Goal: Information Seeking & Learning: Learn about a topic

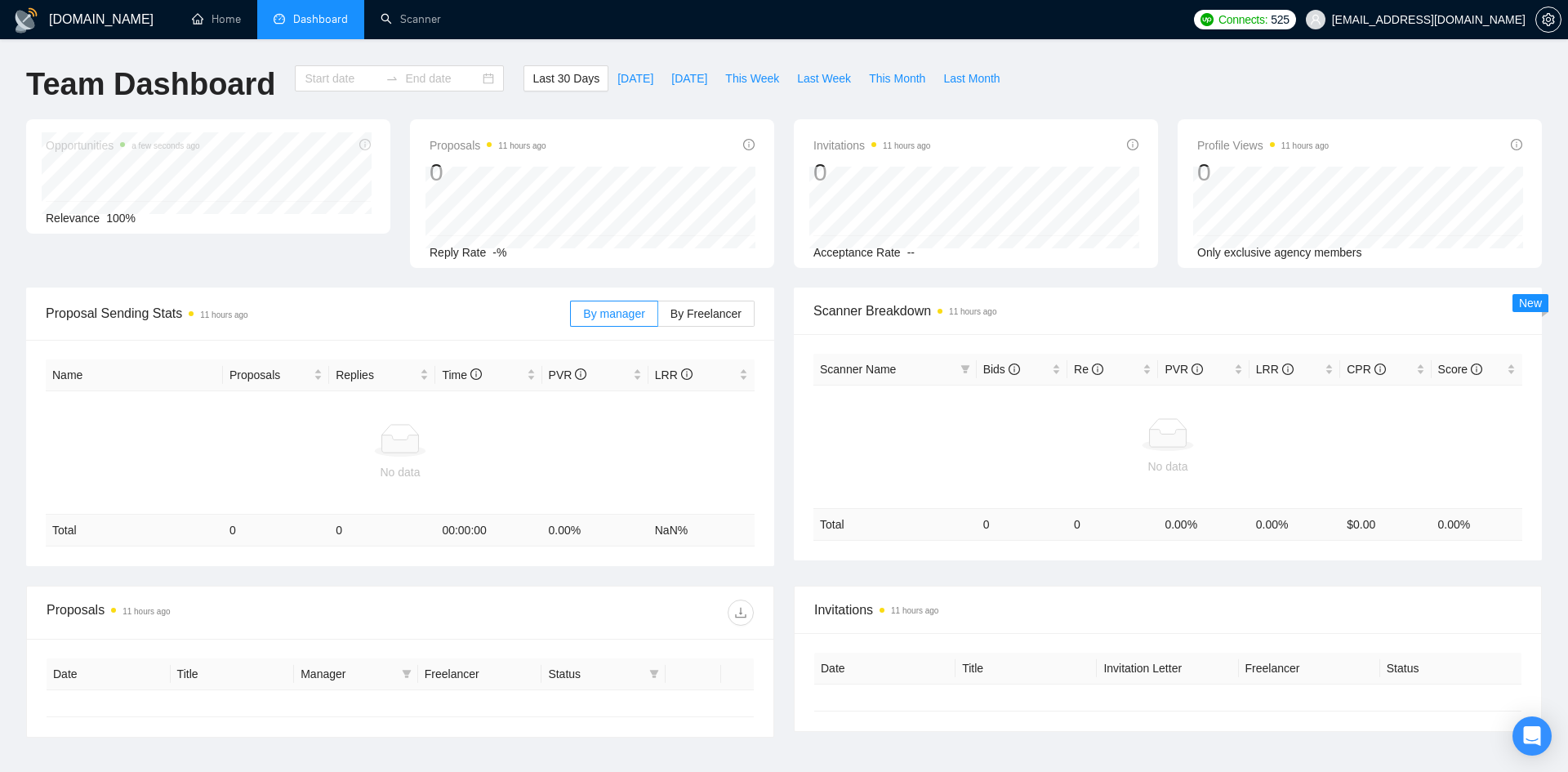
type input "[DATE]"
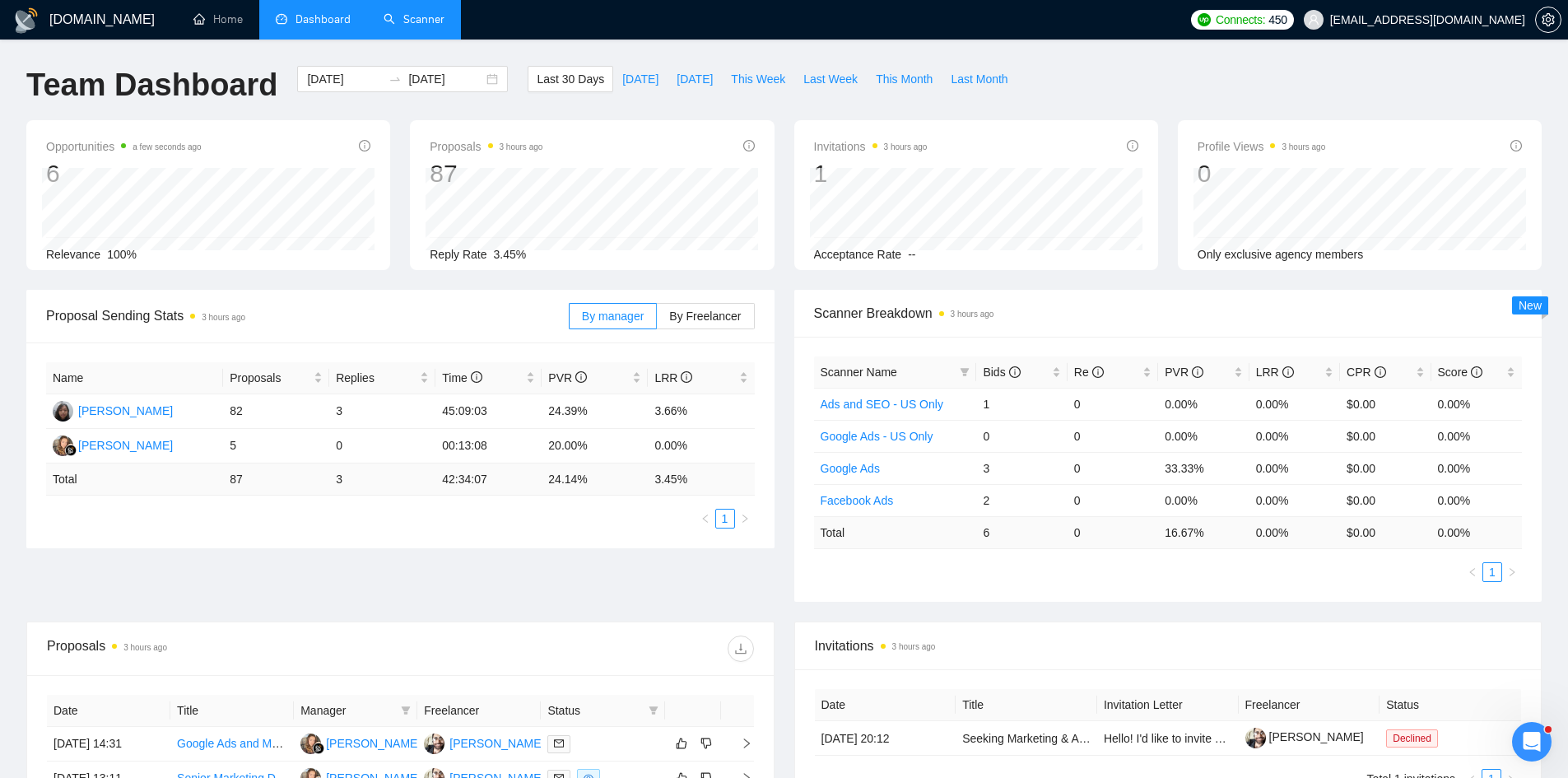
click at [413, 12] on link "Scanner" at bounding box center [413, 20] width 61 height 14
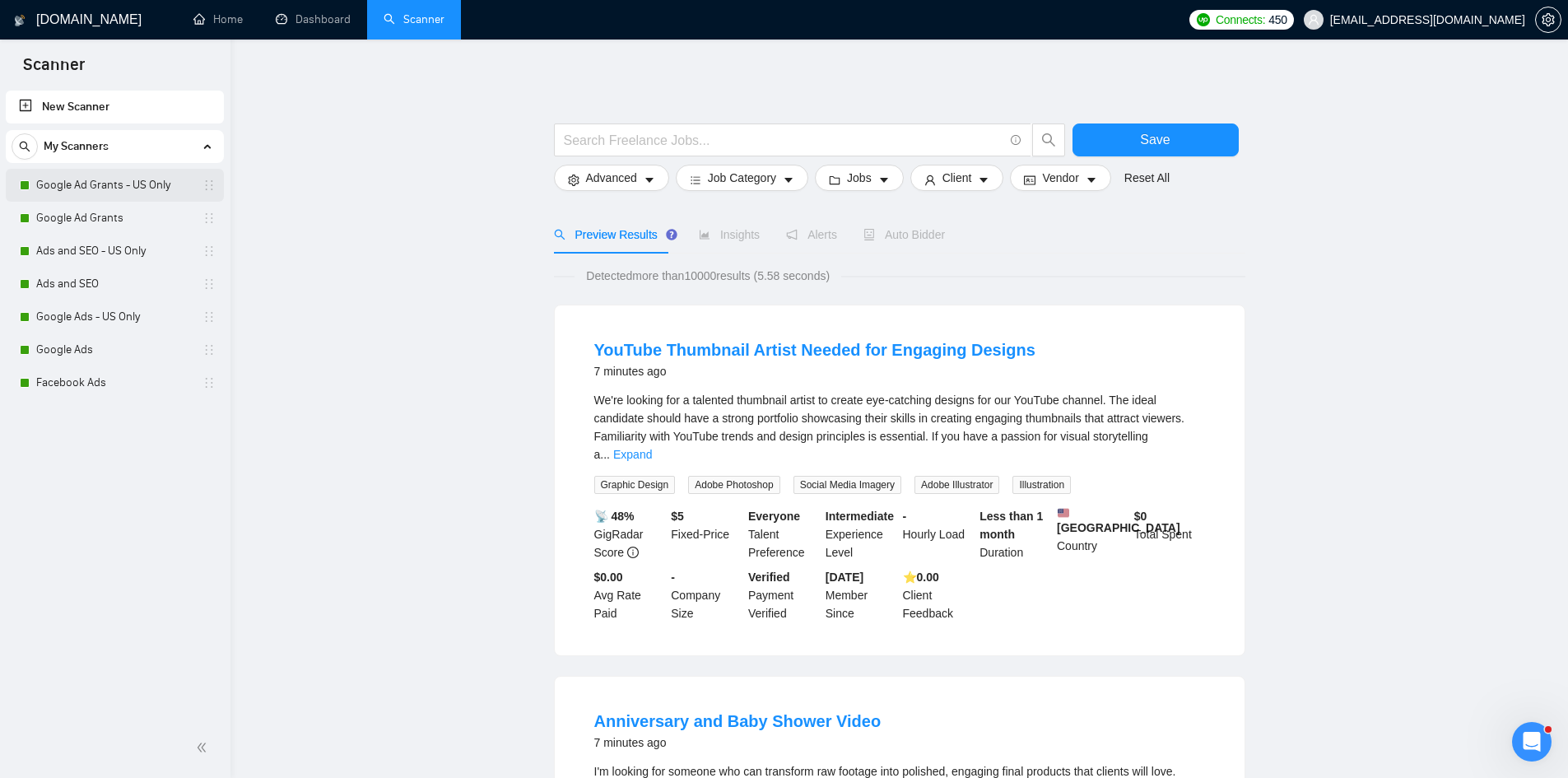
click at [108, 173] on link "Google Ad Grants - US Only" at bounding box center [115, 185] width 156 height 33
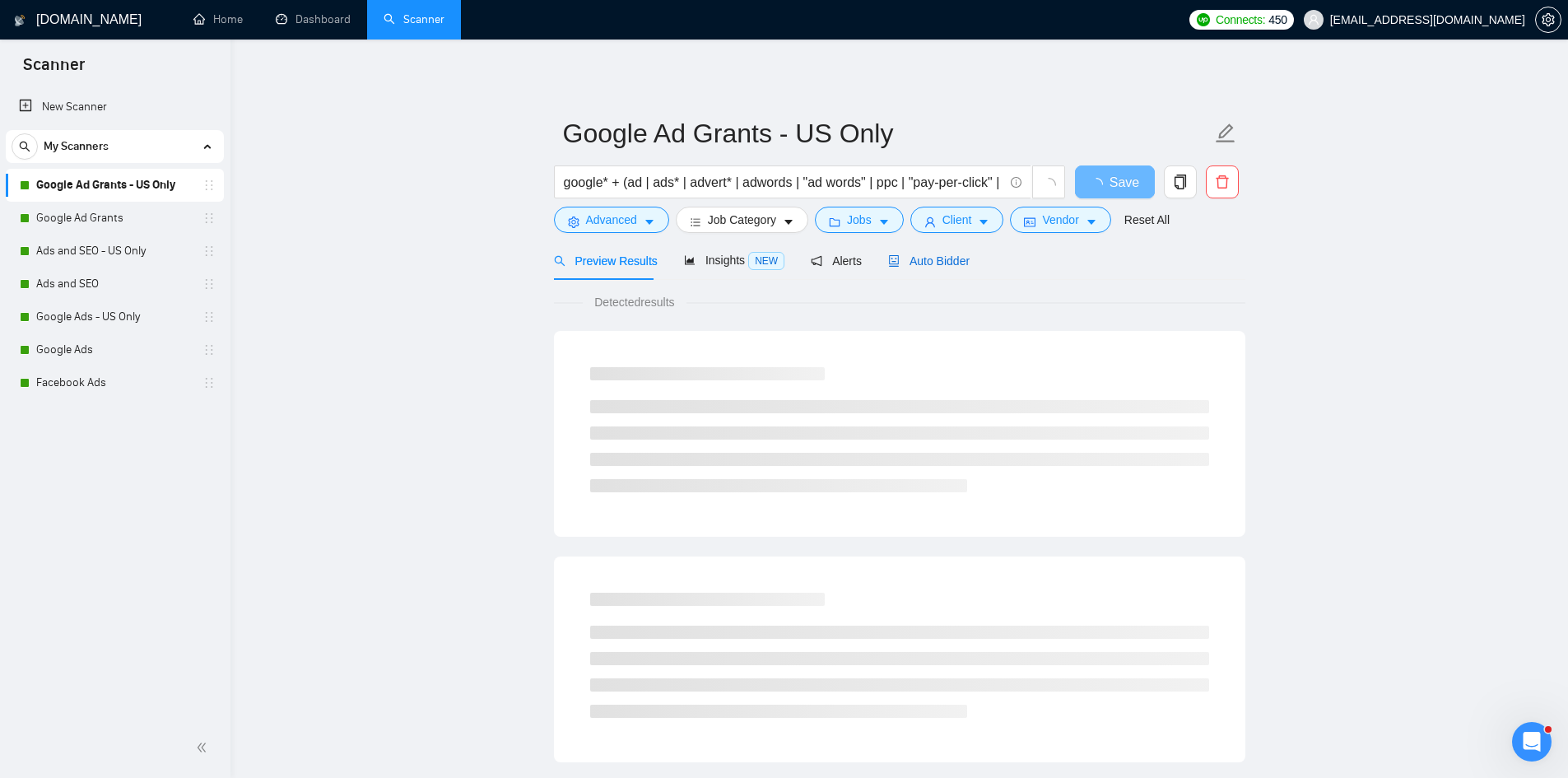
click at [924, 260] on span "Auto Bidder" at bounding box center [929, 261] width 82 height 13
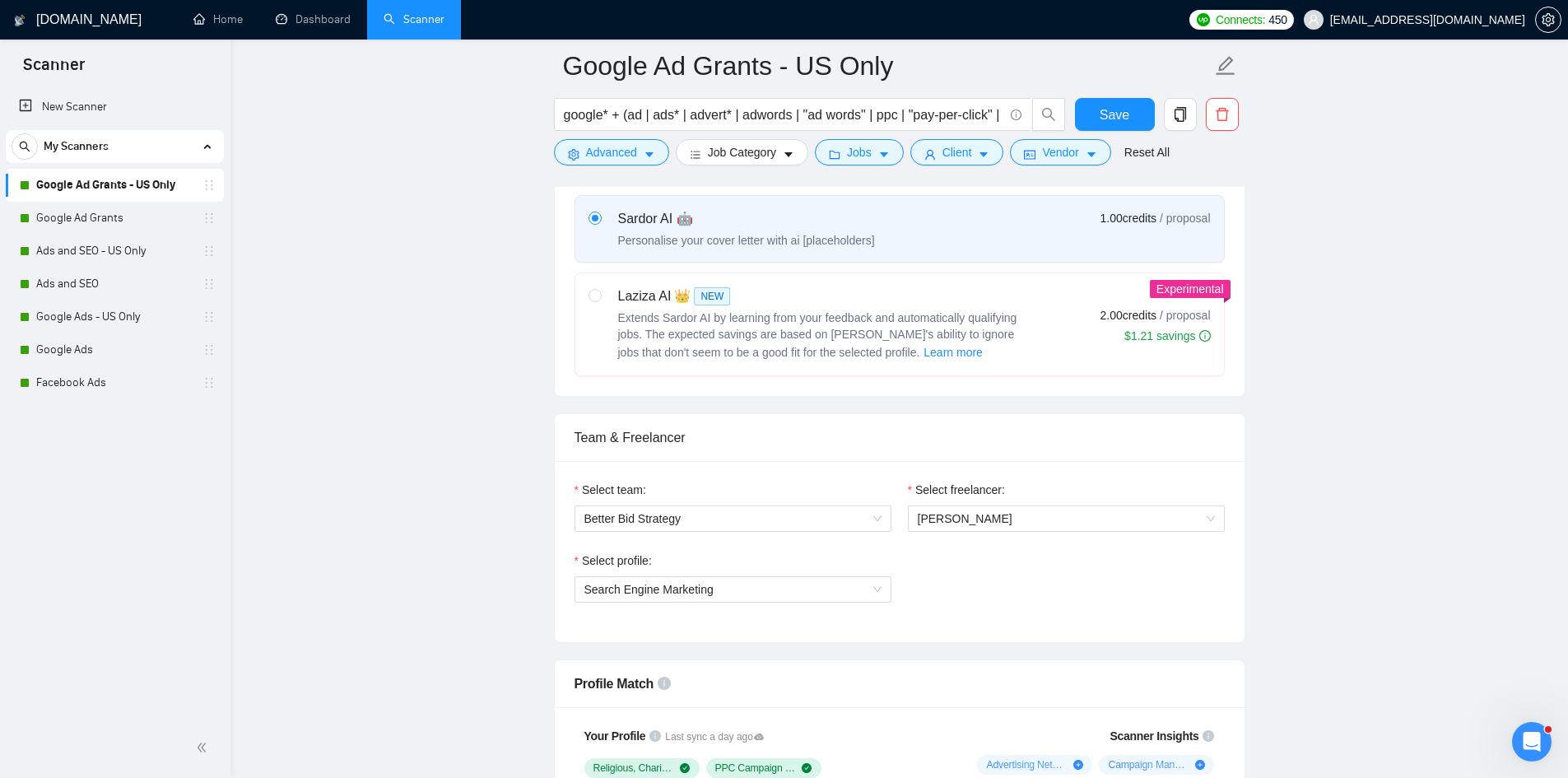
scroll to position [600, 0]
click at [90, 229] on link "Google Ad Grants" at bounding box center [115, 218] width 156 height 33
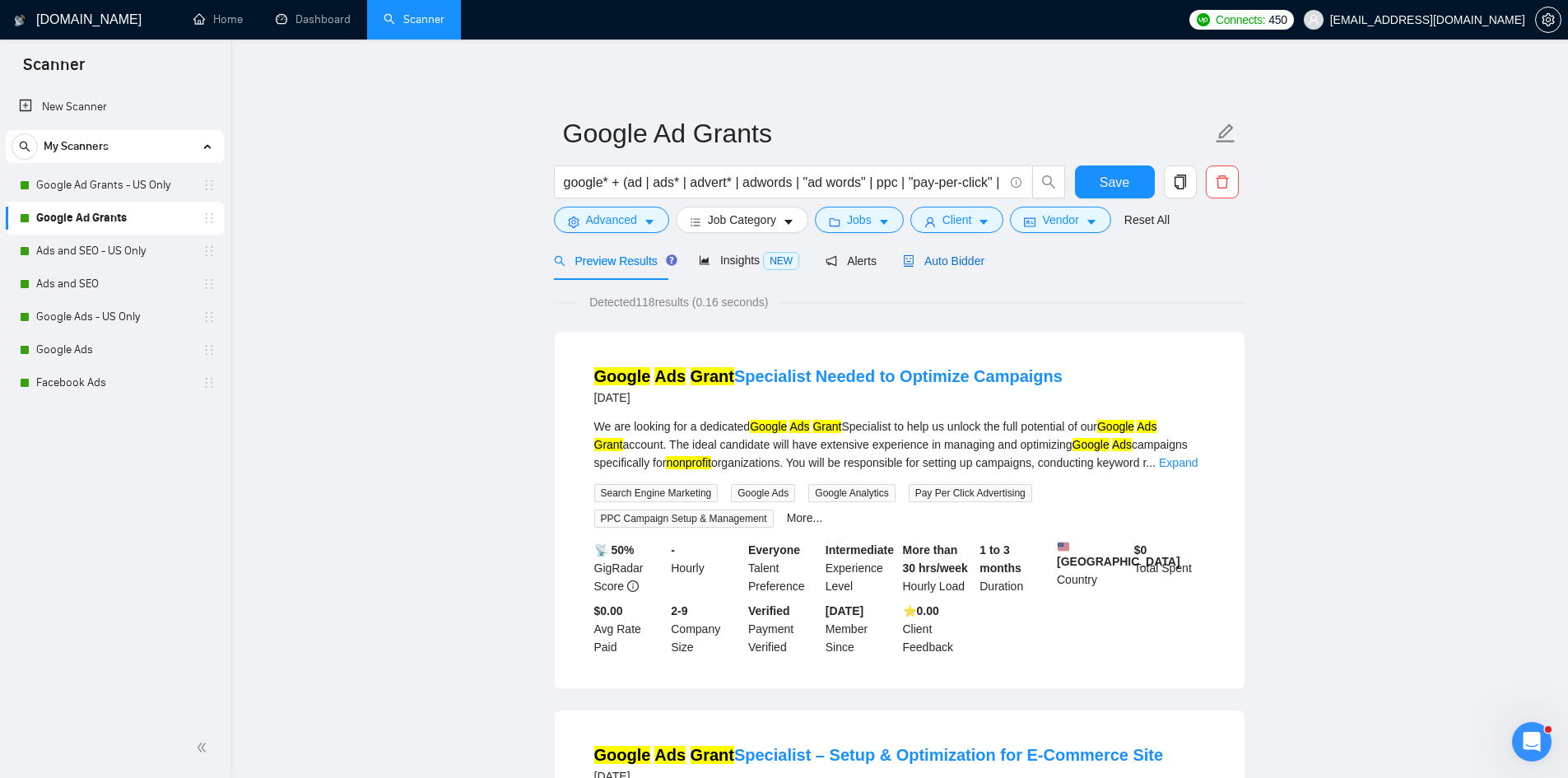
click at [947, 267] on span "Auto Bidder" at bounding box center [944, 261] width 82 height 13
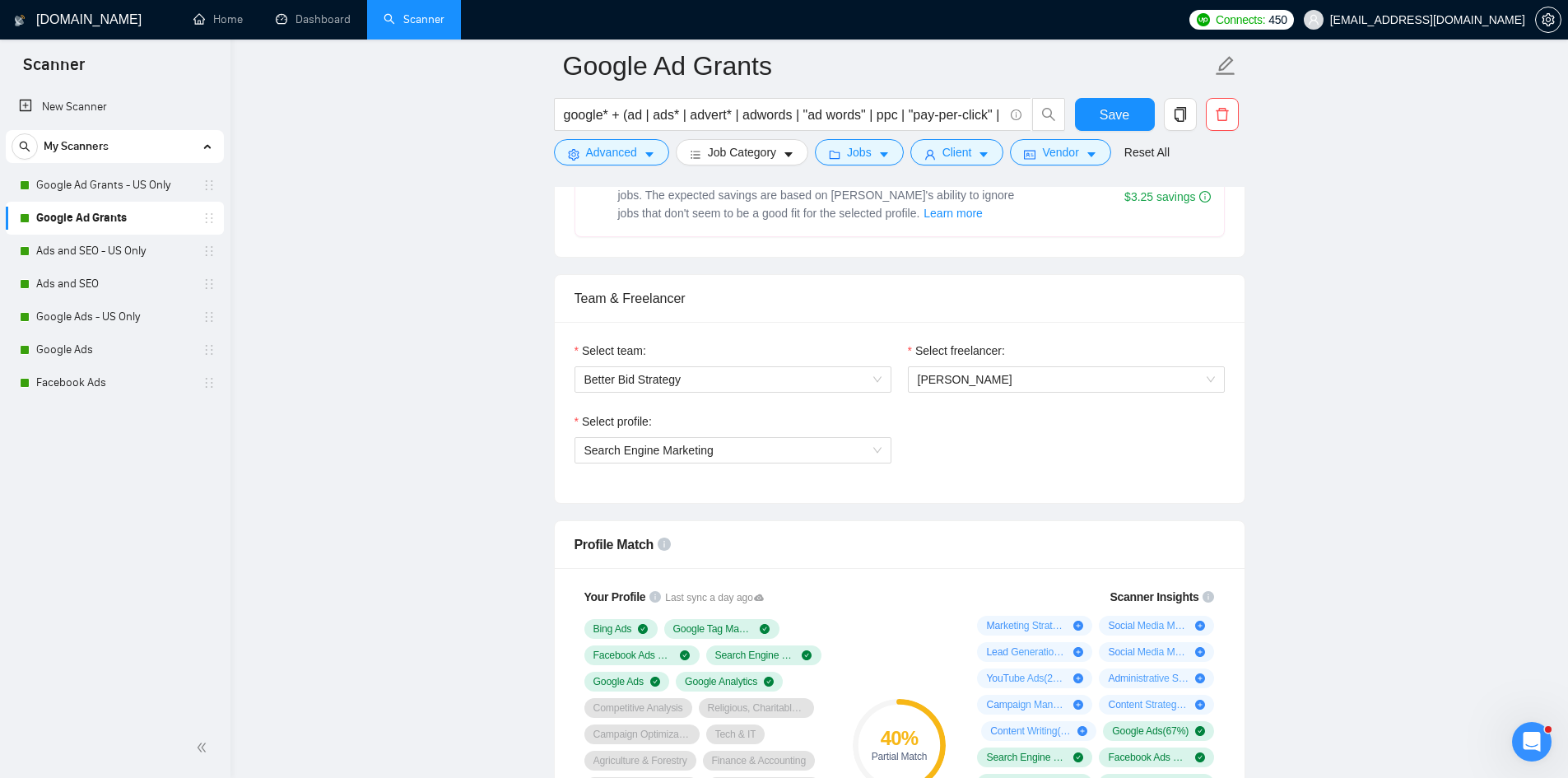
scroll to position [739, 0]
click at [116, 253] on link "Ads and SEO - US Only" at bounding box center [115, 251] width 156 height 33
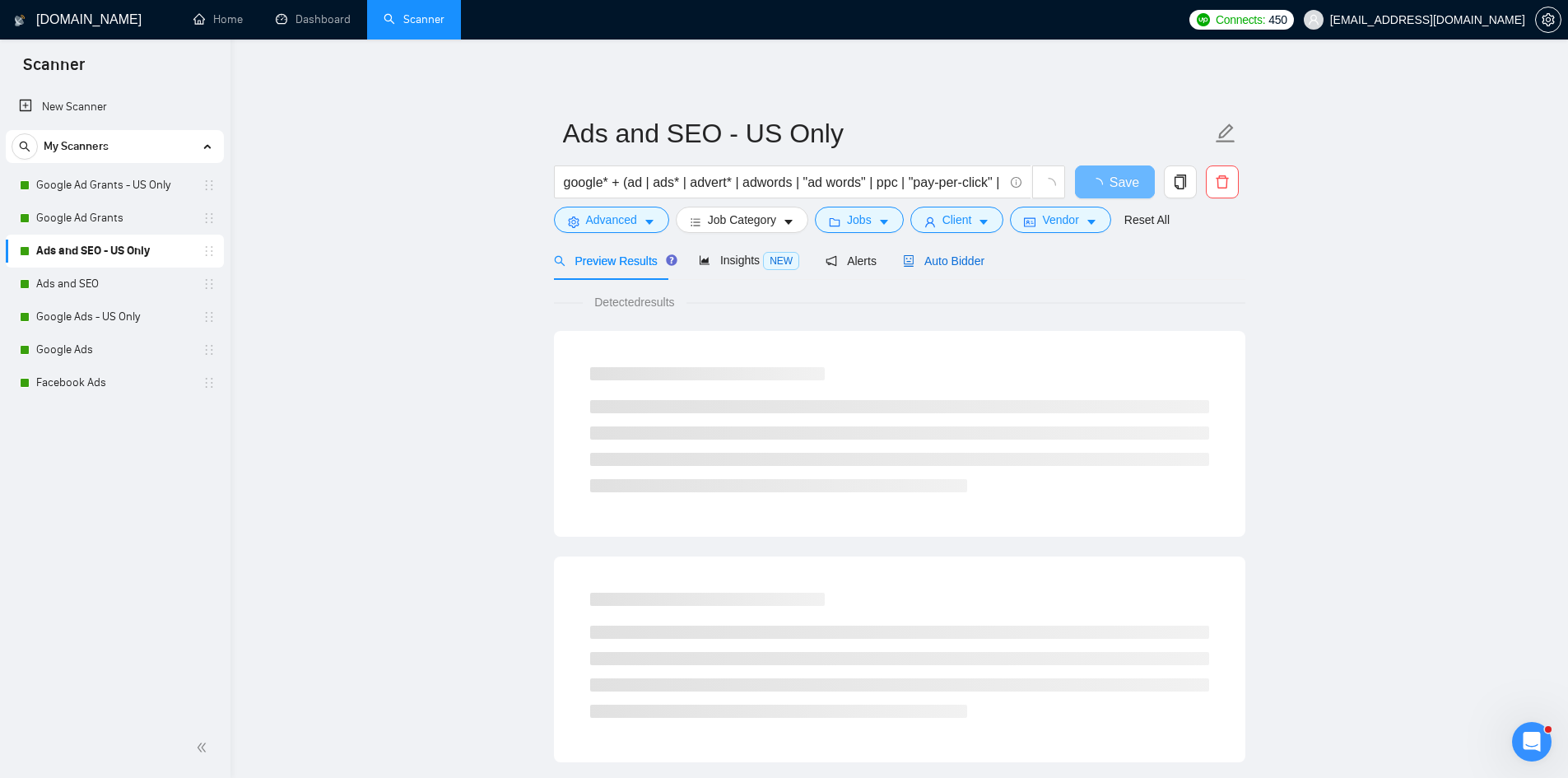
click at [936, 261] on span "Auto Bidder" at bounding box center [944, 261] width 82 height 13
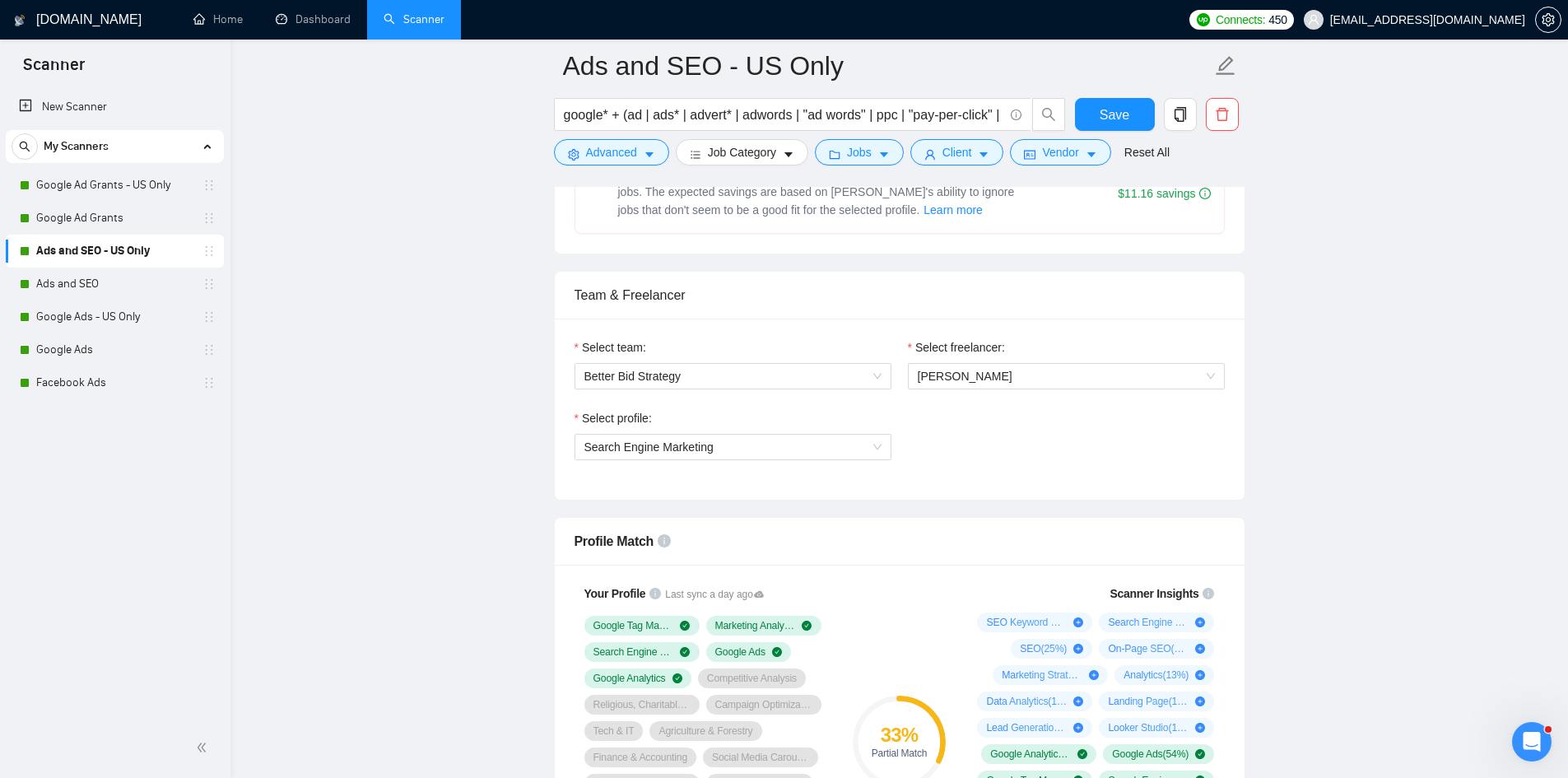
scroll to position [749, 0]
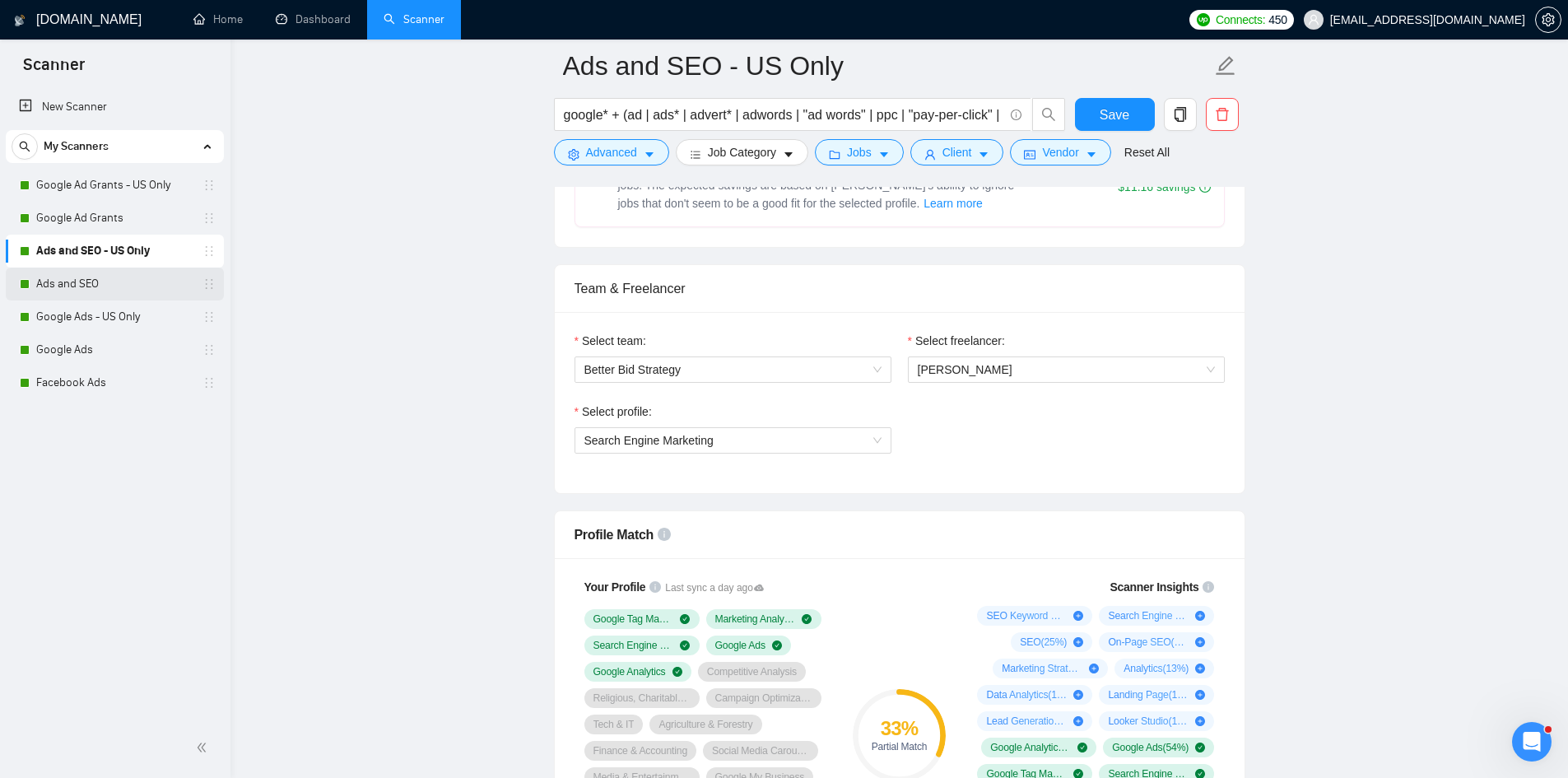
click at [72, 282] on link "Ads and SEO" at bounding box center [115, 284] width 156 height 33
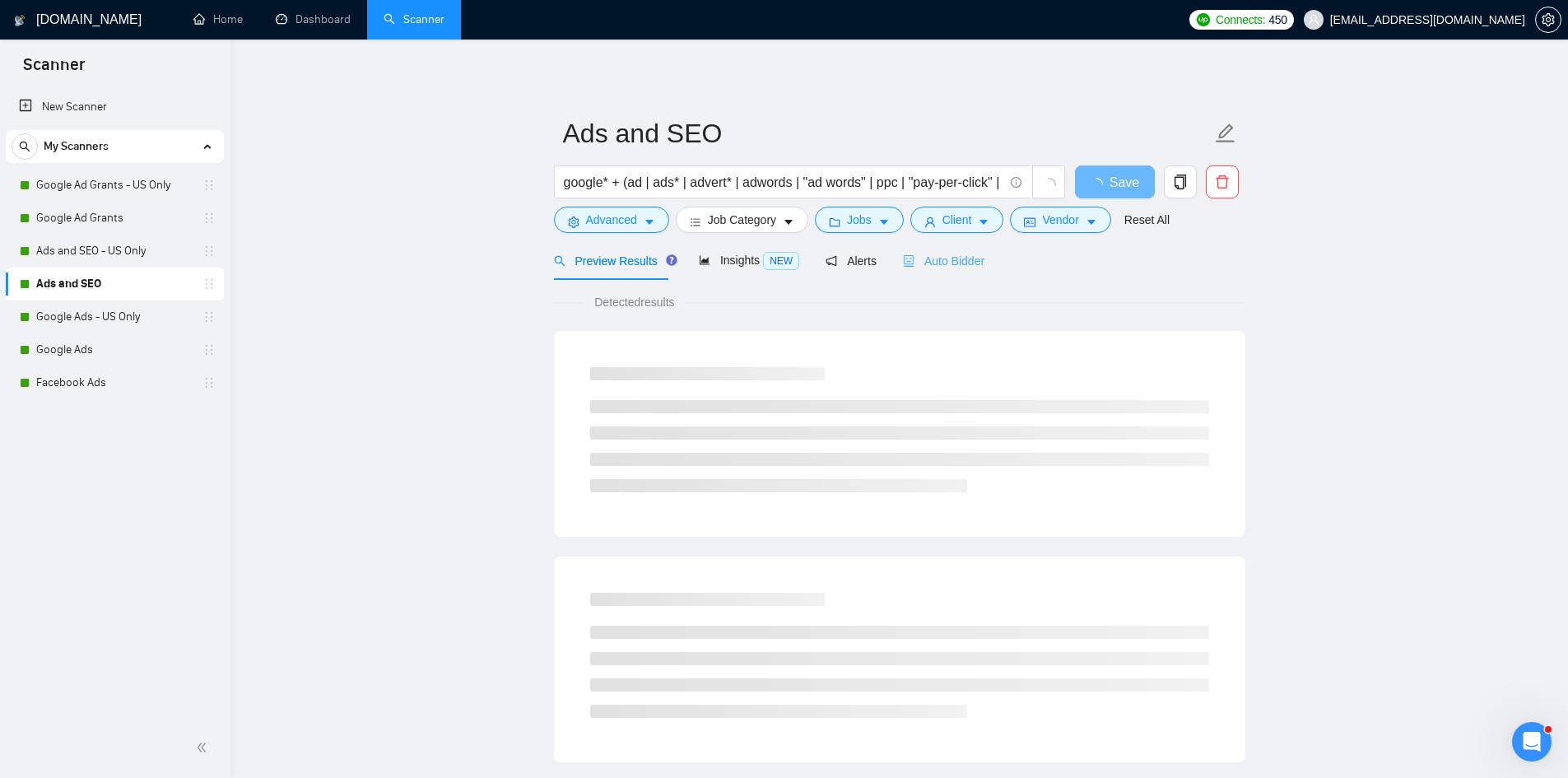
click at [949, 272] on div "Auto Bidder" at bounding box center [944, 261] width 82 height 39
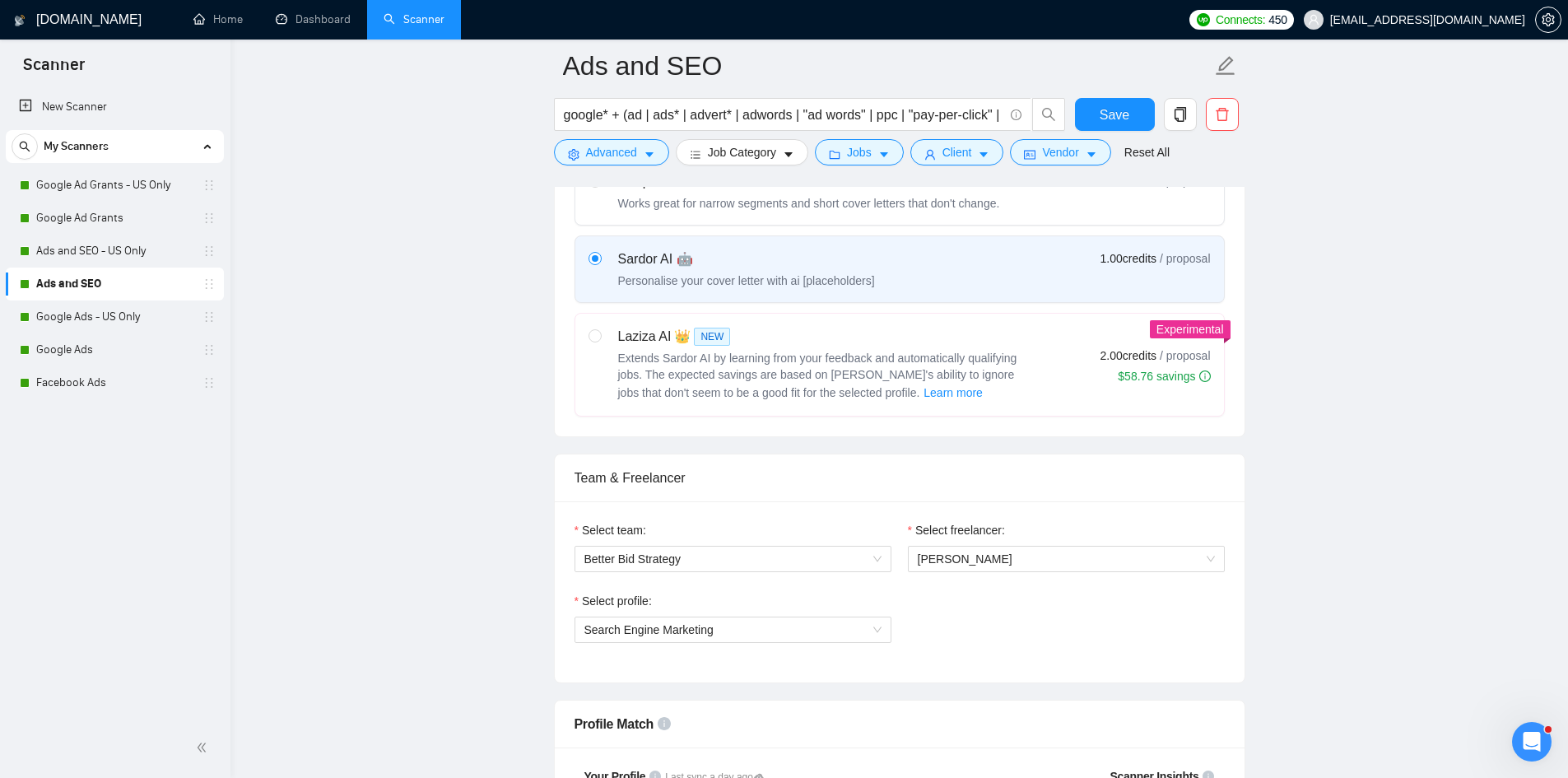
scroll to position [560, 0]
click at [124, 323] on link "Google Ads - US Only" at bounding box center [115, 317] width 156 height 33
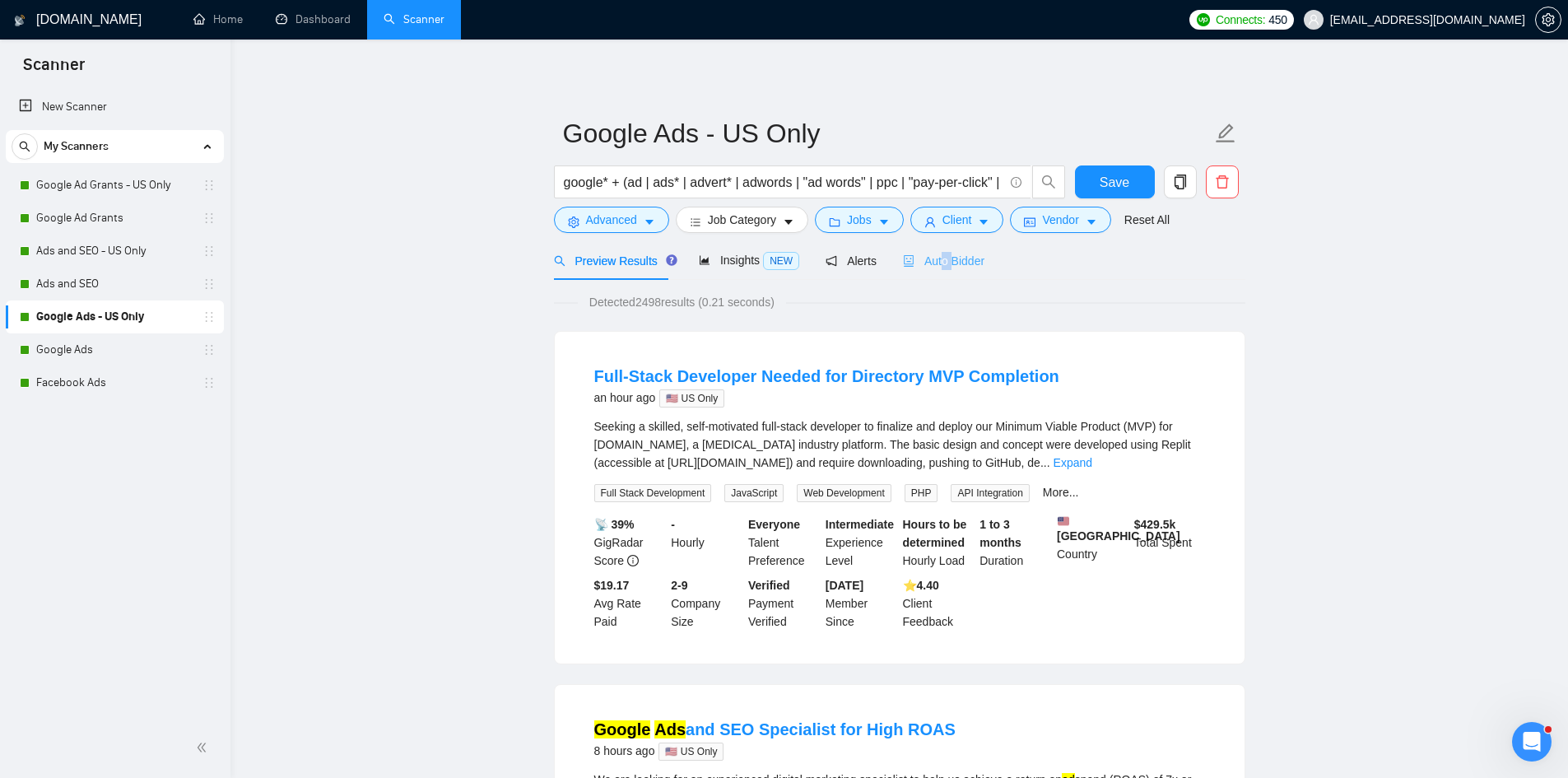
drag, startPoint x: 944, startPoint y: 243, endPoint x: 932, endPoint y: 269, distance: 28.6
click at [932, 269] on div "Auto Bidder" at bounding box center [944, 261] width 82 height 39
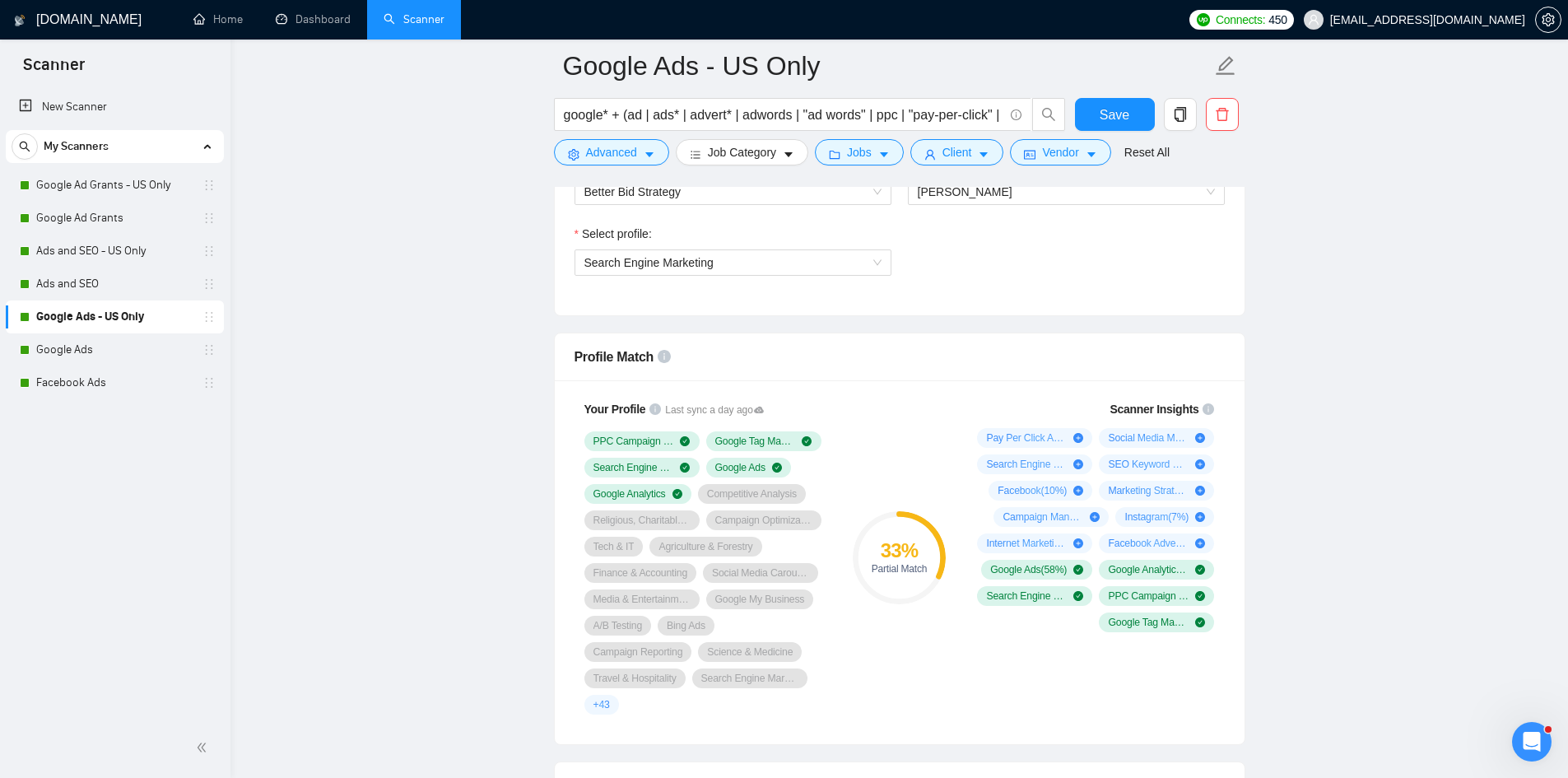
scroll to position [838, 0]
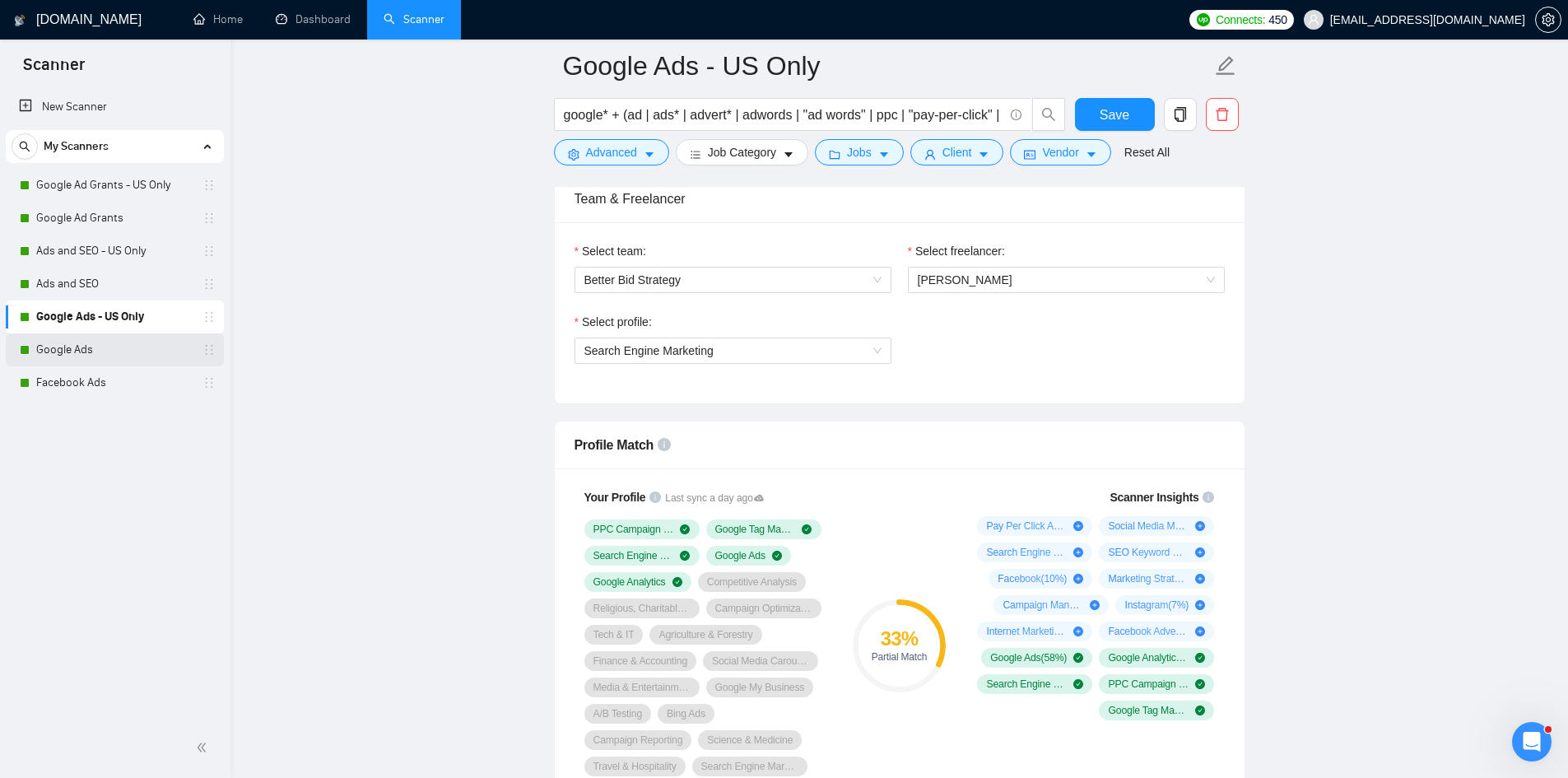
click at [85, 355] on link "Google Ads" at bounding box center [115, 349] width 156 height 33
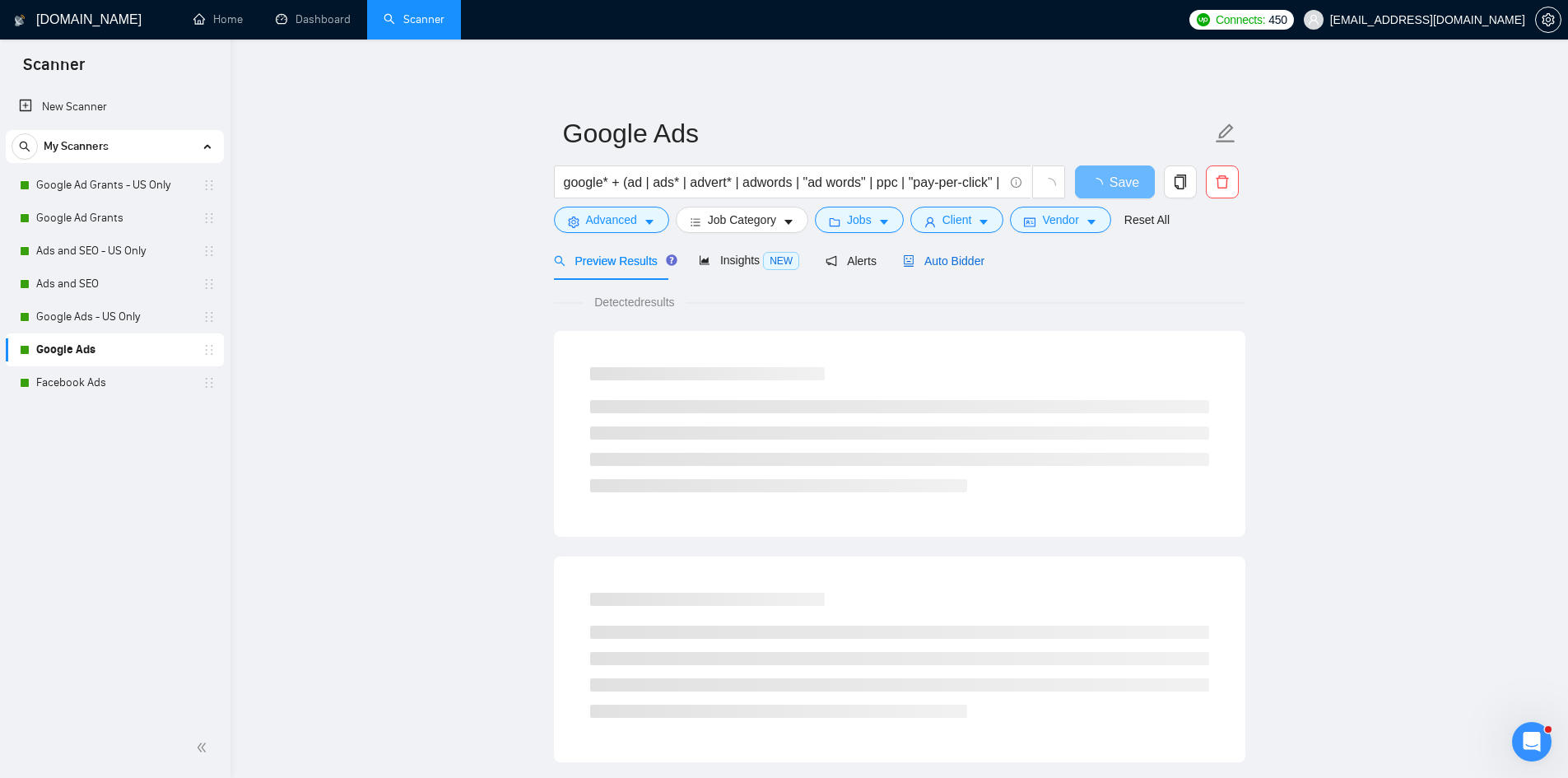
click at [929, 264] on span "Auto Bidder" at bounding box center [944, 261] width 82 height 13
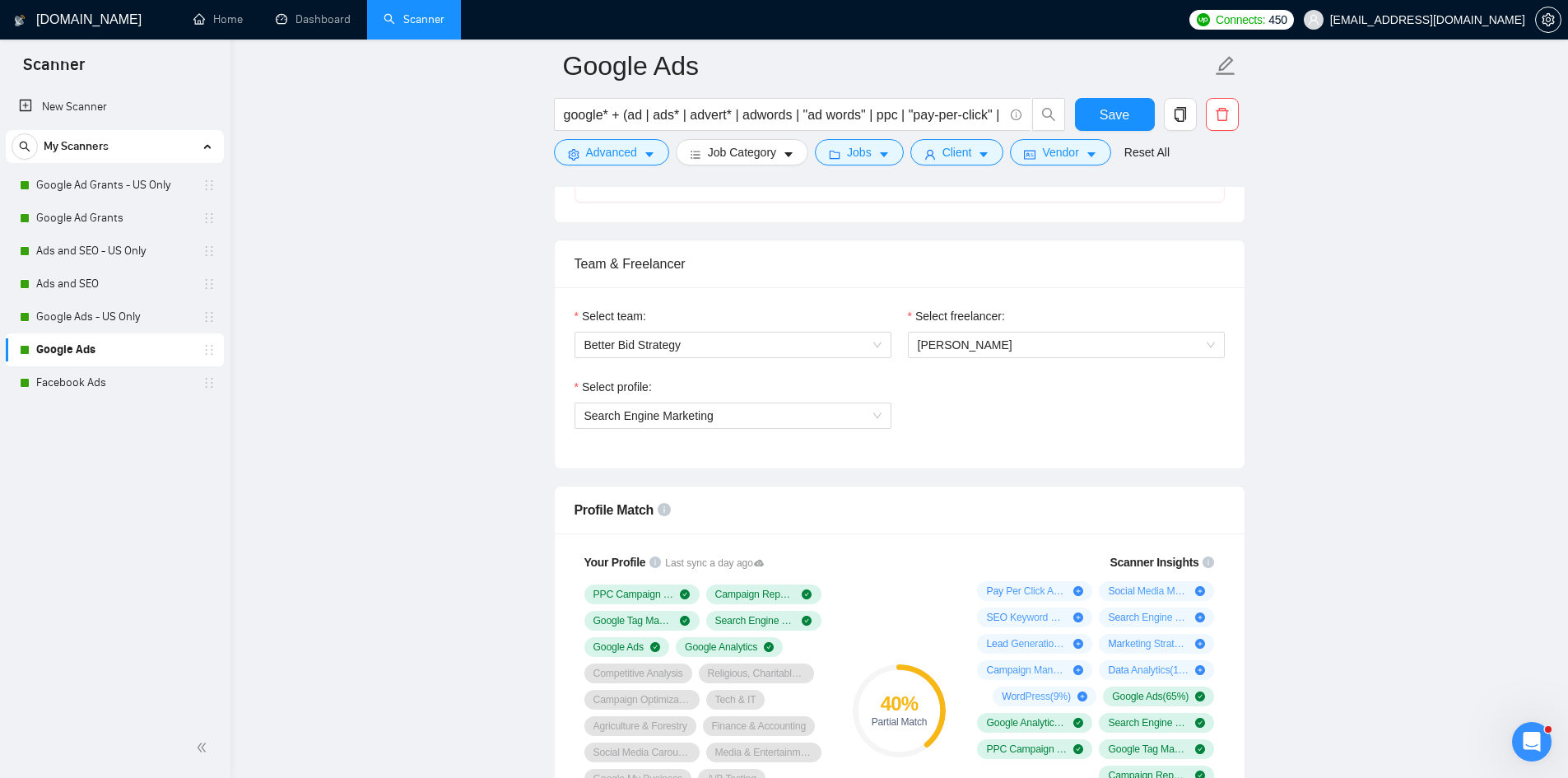
scroll to position [776, 0]
click at [84, 396] on link "Facebook Ads" at bounding box center [115, 382] width 156 height 33
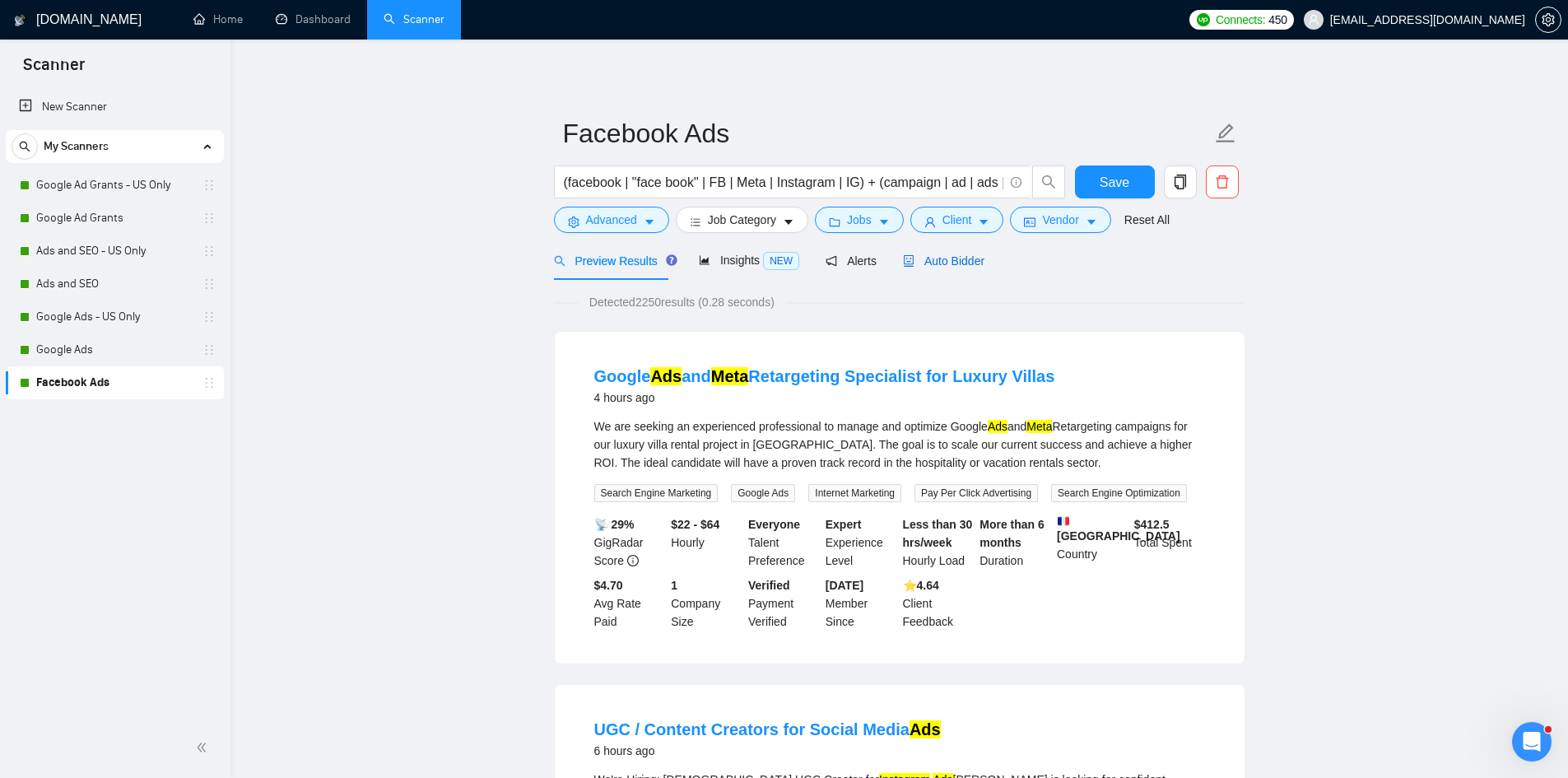
click at [966, 257] on span "Auto Bidder" at bounding box center [944, 261] width 82 height 13
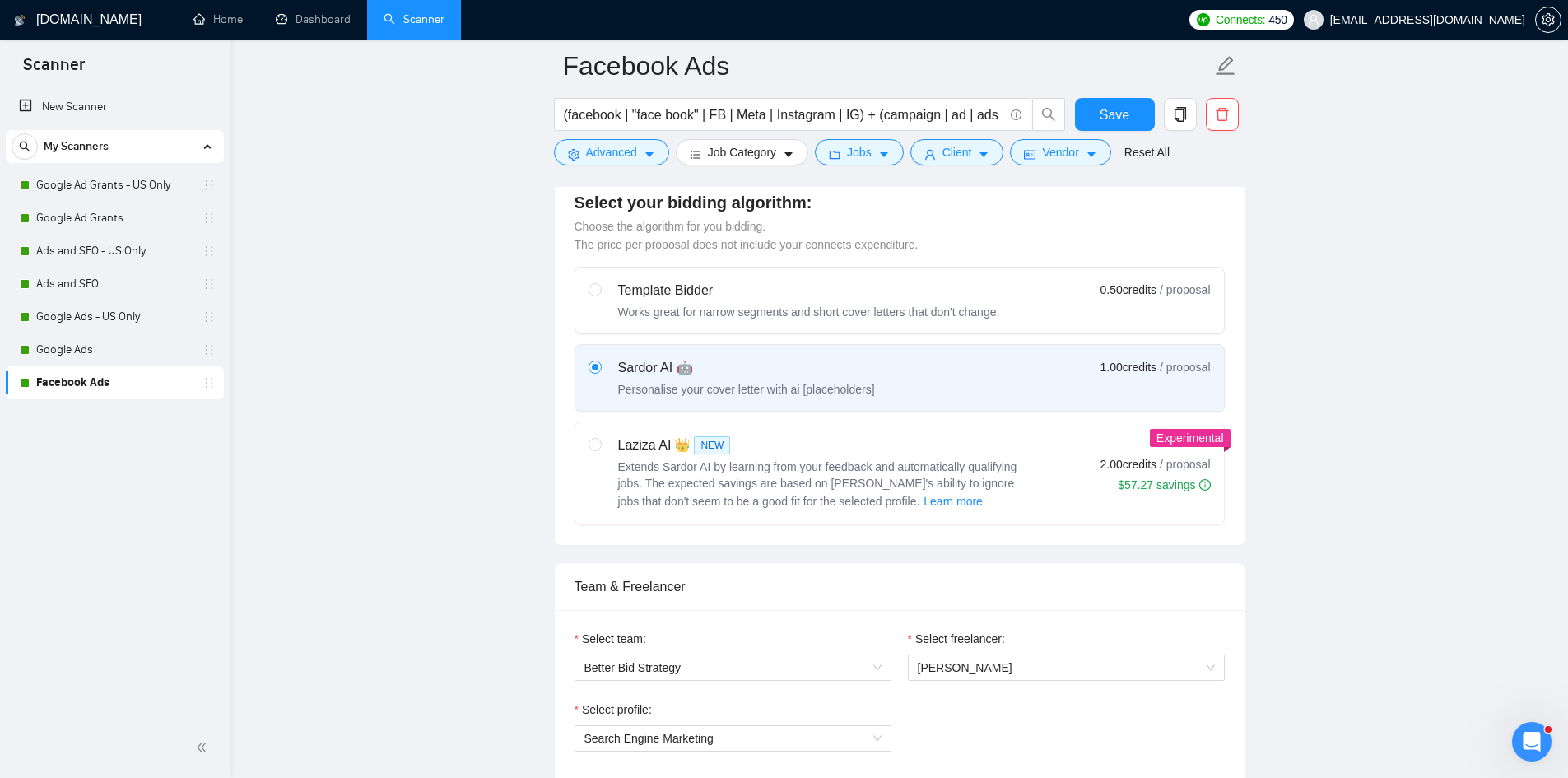
scroll to position [450, 0]
click at [88, 250] on link "Ads and SEO - US Only" at bounding box center [115, 251] width 156 height 33
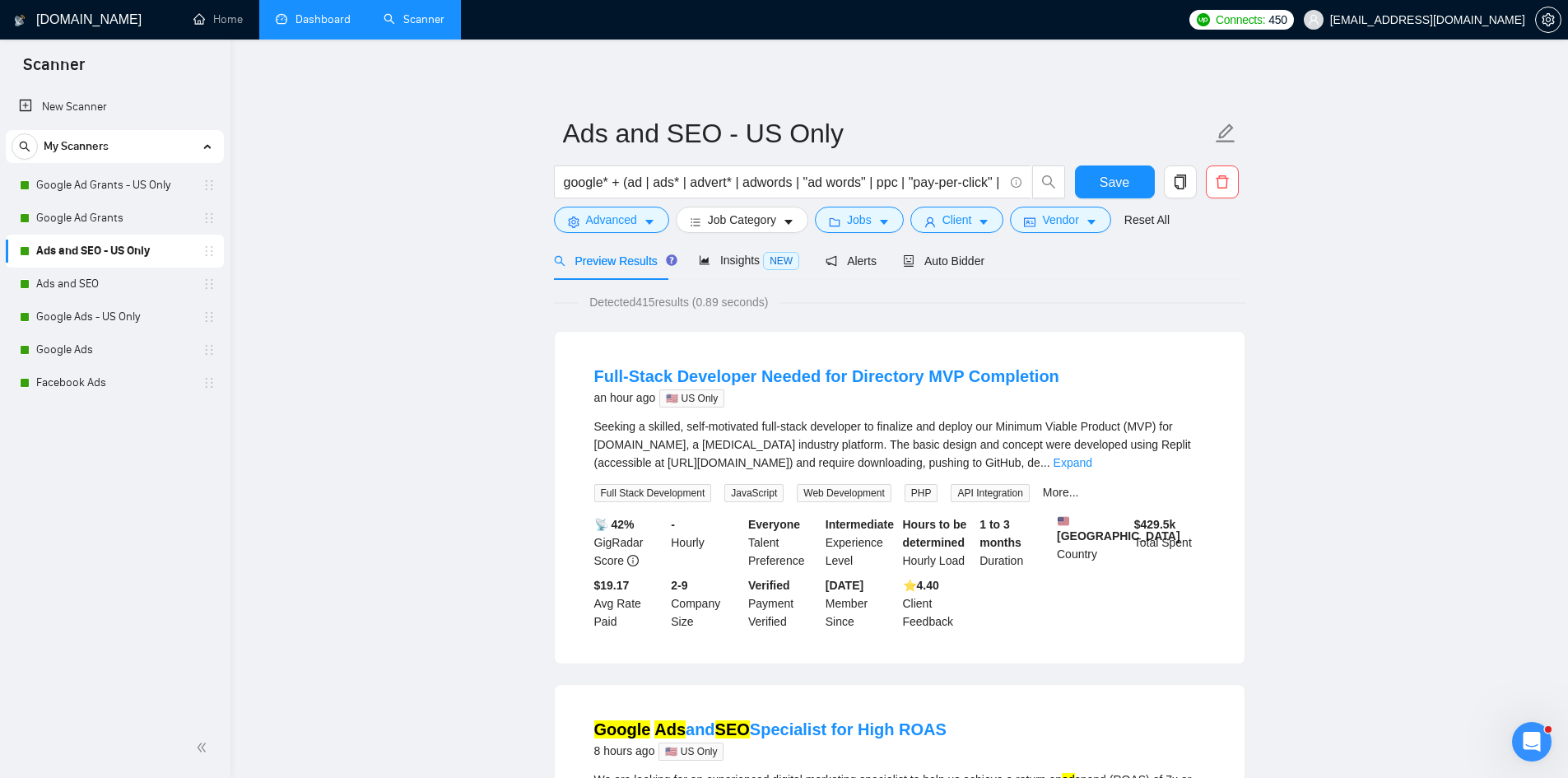
click at [321, 25] on link "Dashboard" at bounding box center [313, 20] width 75 height 14
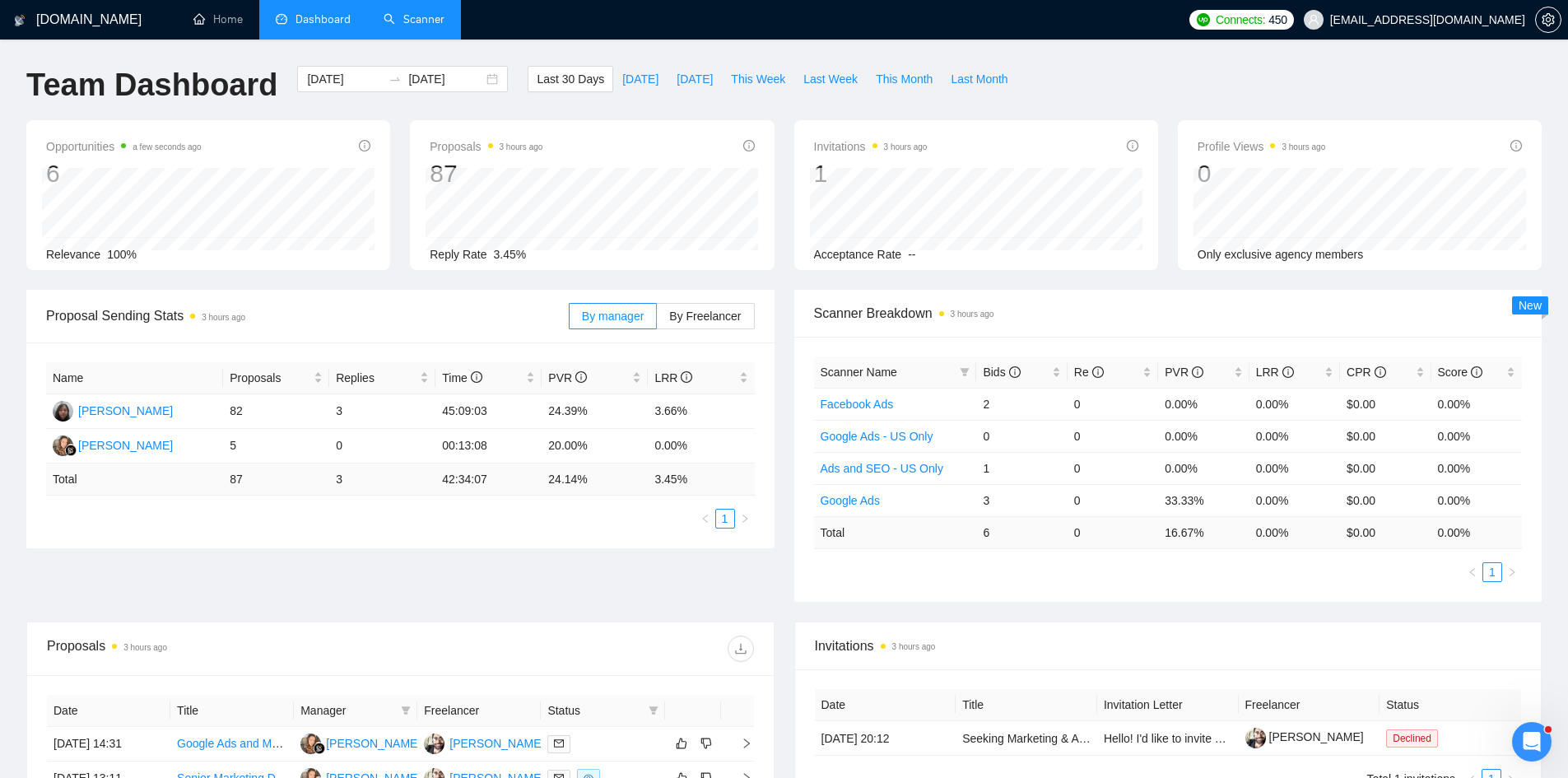
click at [0, 475] on div "GigRadar.io Home Dashboard Scanner Connects: 450 betterbidstrategy@gmail.com Te…" at bounding box center [784, 636] width 1568 height 1272
